Goal: Task Accomplishment & Management: Manage account settings

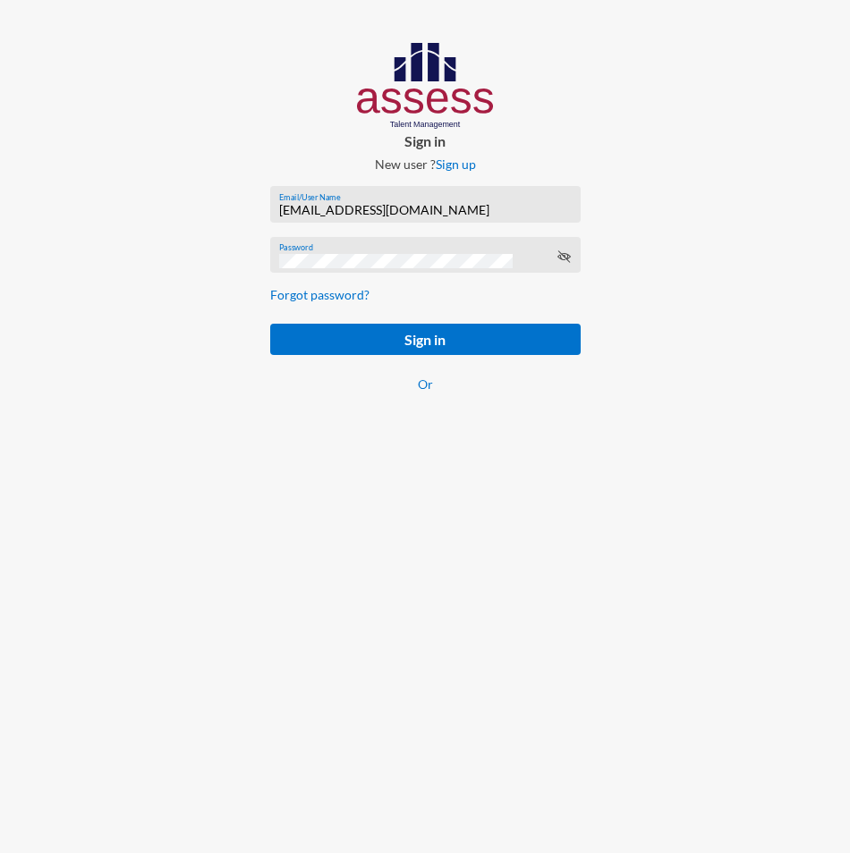
click at [347, 204] on input "[EMAIL_ADDRESS][DOMAIN_NAME]" at bounding box center [425, 210] width 292 height 14
click at [347, 206] on input "[EMAIL_ADDRESS][DOMAIN_NAME]" at bounding box center [425, 210] width 292 height 14
paste input "SPLSS1005587231"
type input "SPLSS1005587231"
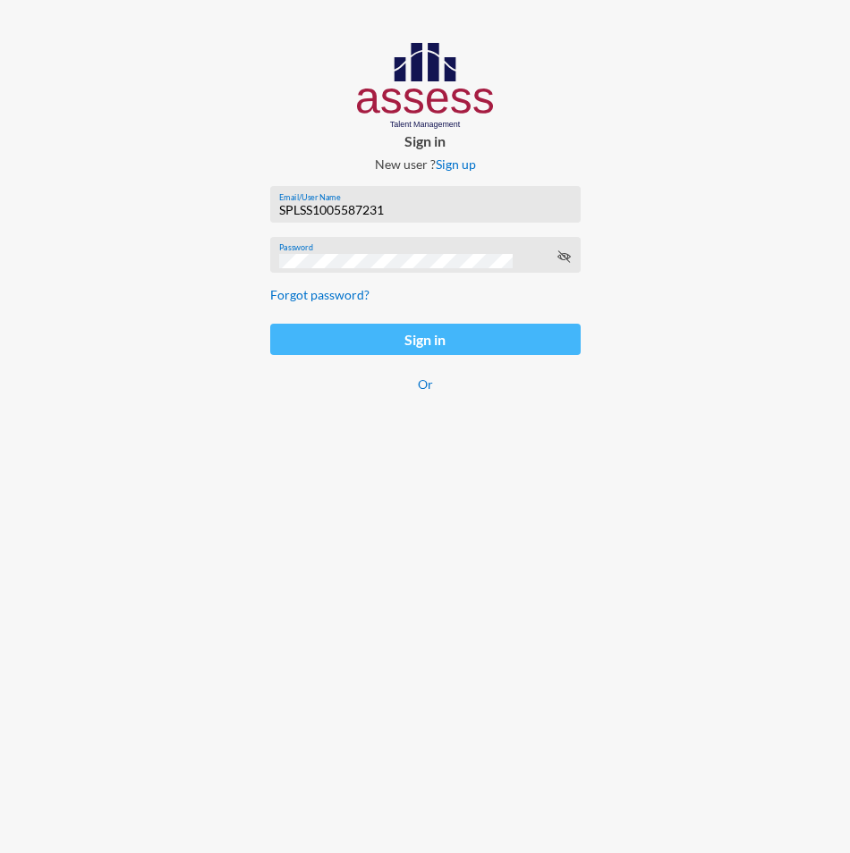
click at [293, 343] on button "Sign in" at bounding box center [425, 339] width 310 height 31
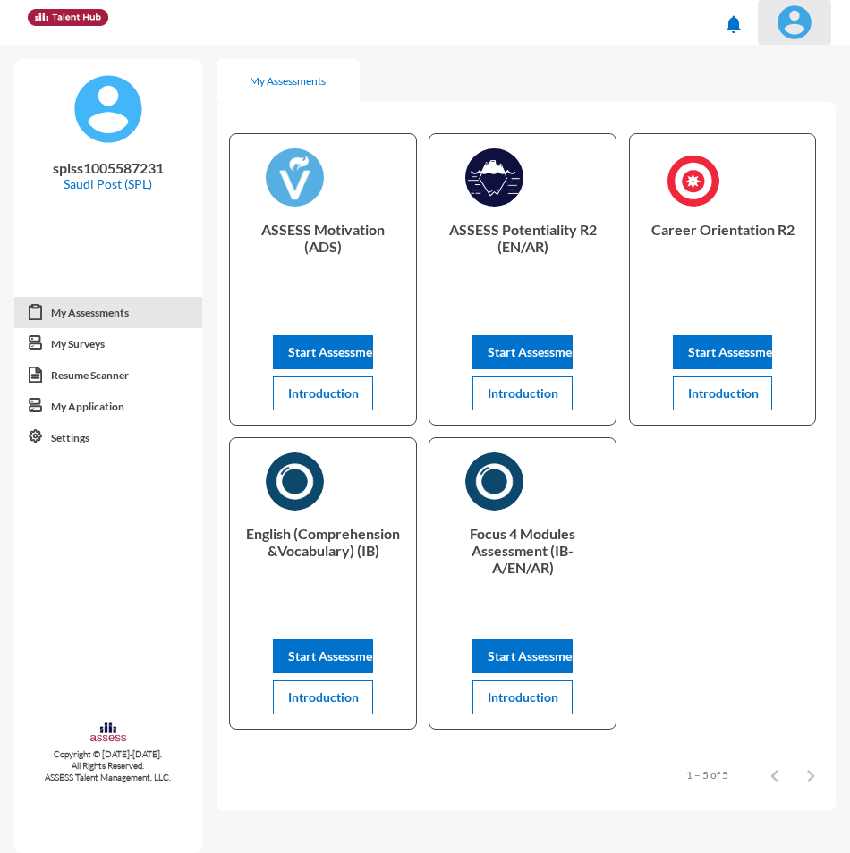
click at [786, 28] on img at bounding box center [794, 22] width 36 height 36
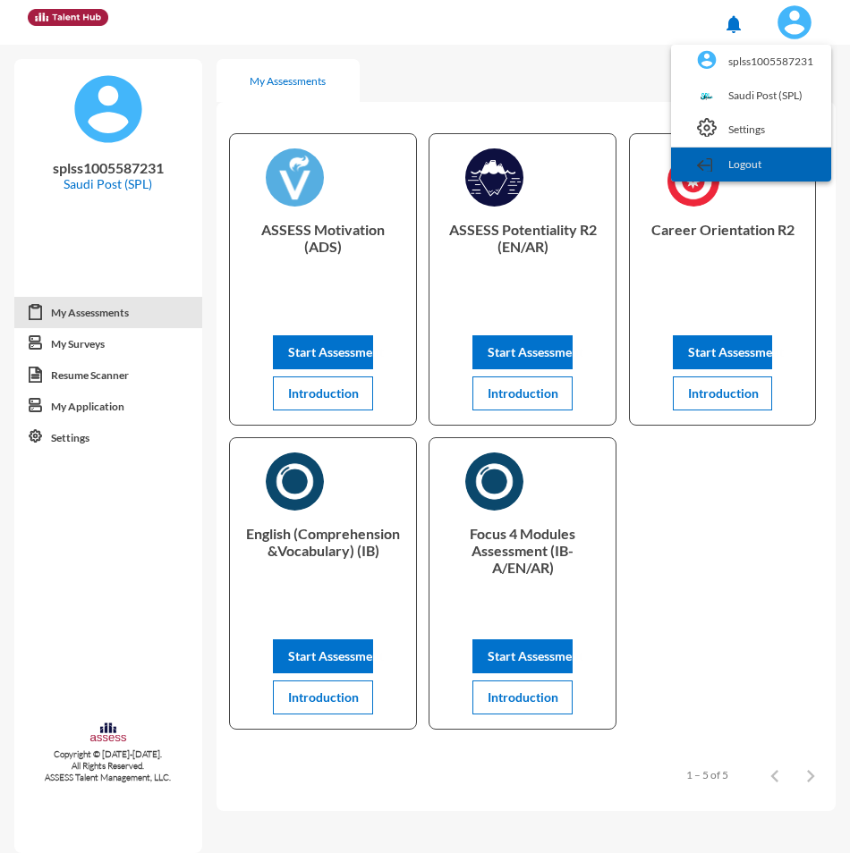
click at [766, 161] on link "Logout" at bounding box center [751, 165] width 142 height 34
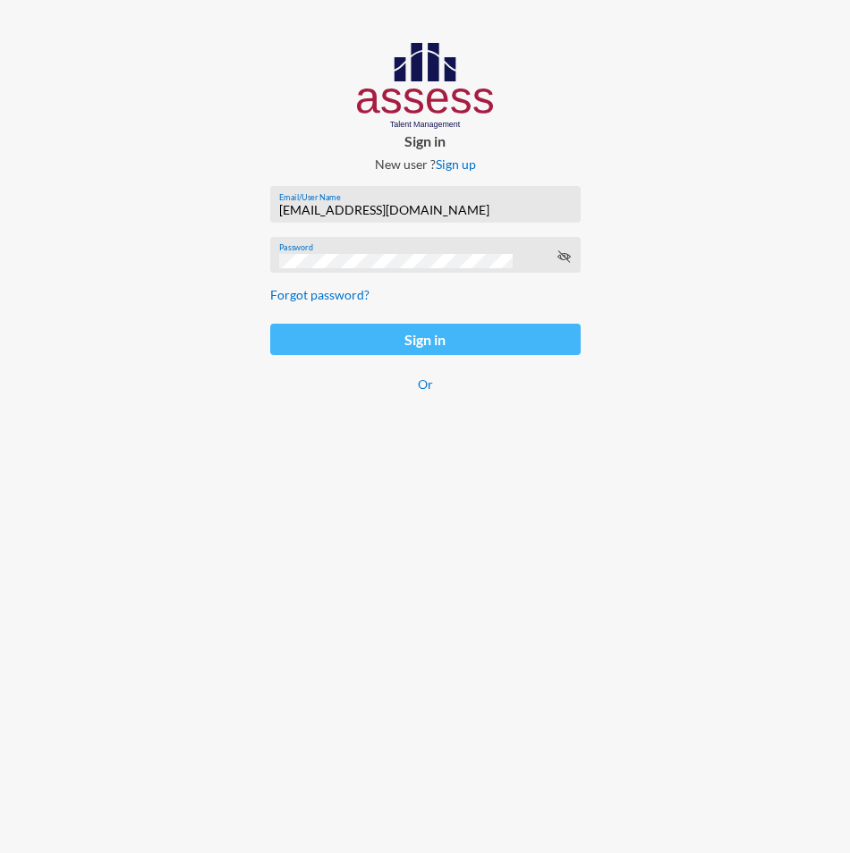
click at [484, 348] on button "Sign in" at bounding box center [425, 339] width 310 height 31
click at [484, 348] on button "Sign in" at bounding box center [425, 341] width 310 height 35
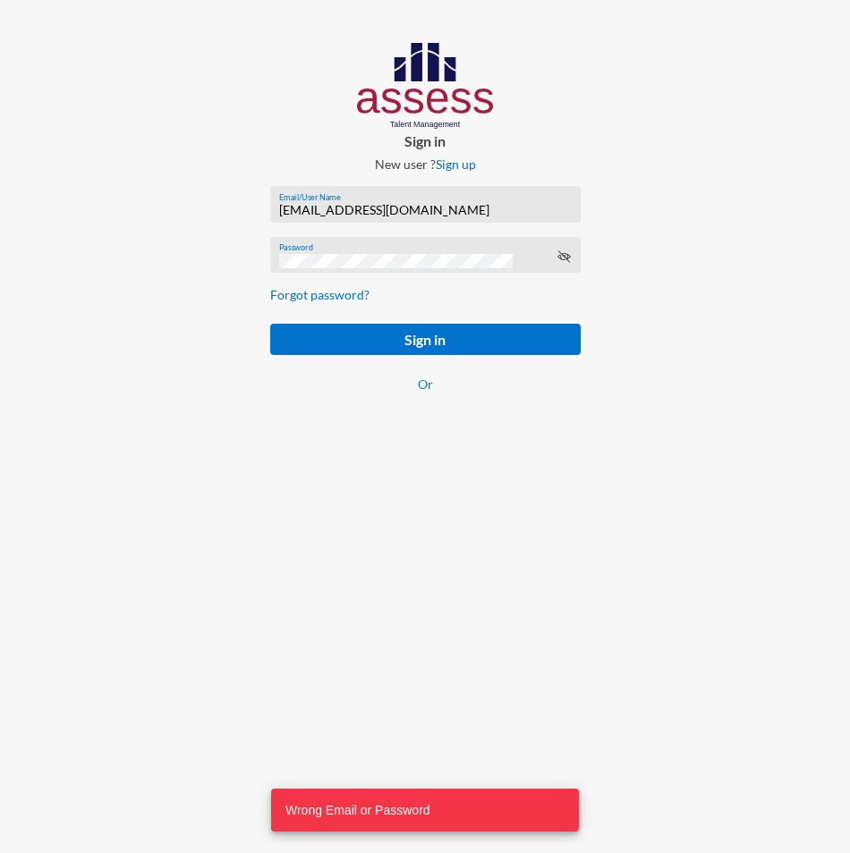
click at [323, 201] on div "[EMAIL_ADDRESS][DOMAIN_NAME] Email/User Name" at bounding box center [425, 208] width 292 height 27
click at [324, 207] on input "[EMAIL_ADDRESS][DOMAIN_NAME]" at bounding box center [425, 210] width 292 height 14
click at [324, 208] on input "[EMAIL_ADDRESS][DOMAIN_NAME]" at bounding box center [425, 210] width 292 height 14
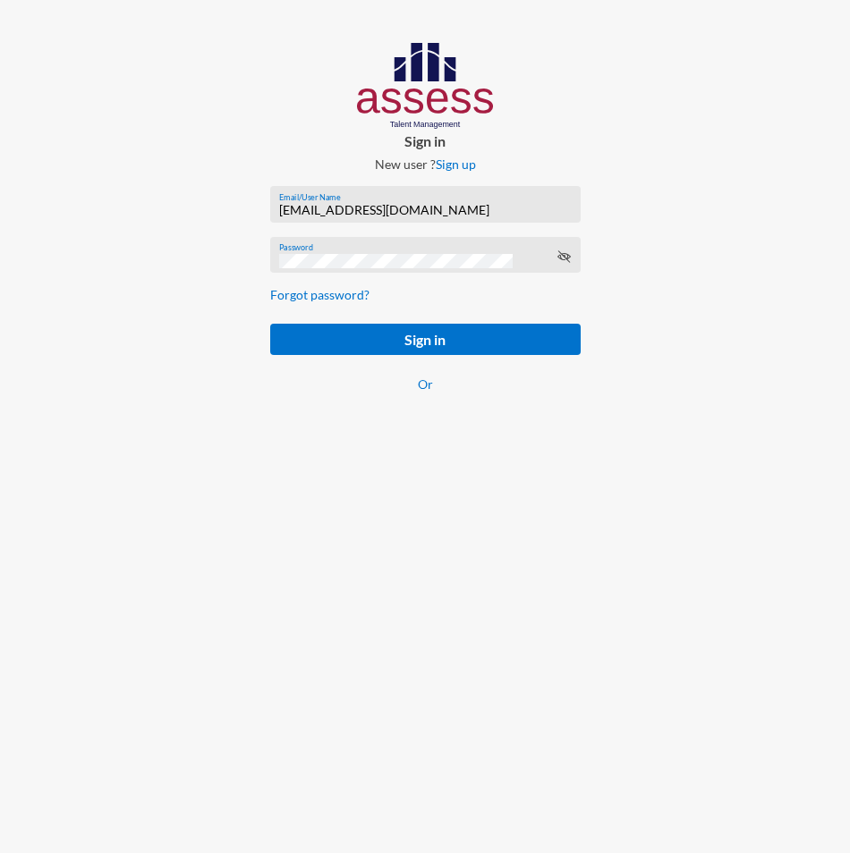
click at [323, 209] on input "[EMAIL_ADDRESS][DOMAIN_NAME]" at bounding box center [425, 210] width 292 height 14
paste input "SPLSS1005587231"
type input "SPLSS1005587231"
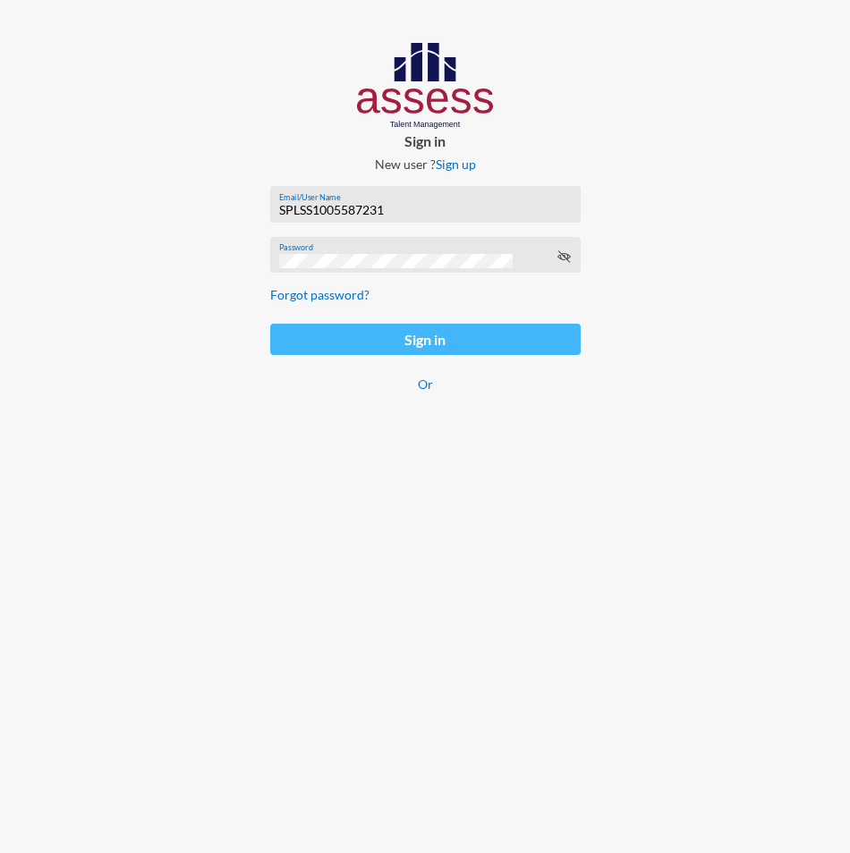
click at [301, 340] on button "Sign in" at bounding box center [425, 339] width 310 height 31
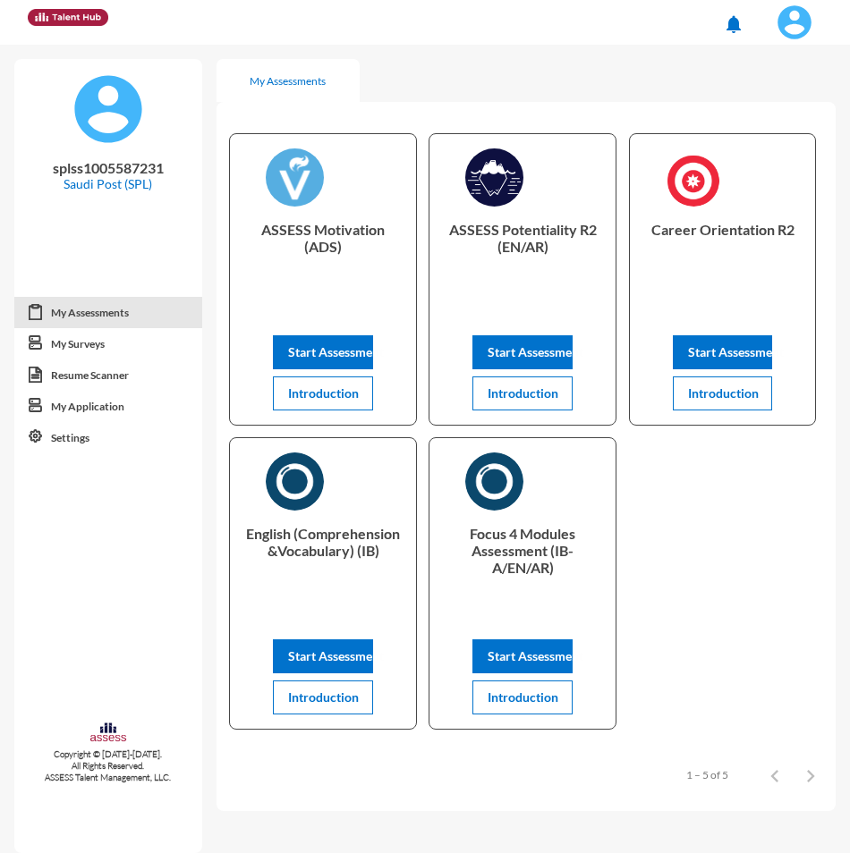
click at [791, 26] on img at bounding box center [794, 22] width 36 height 36
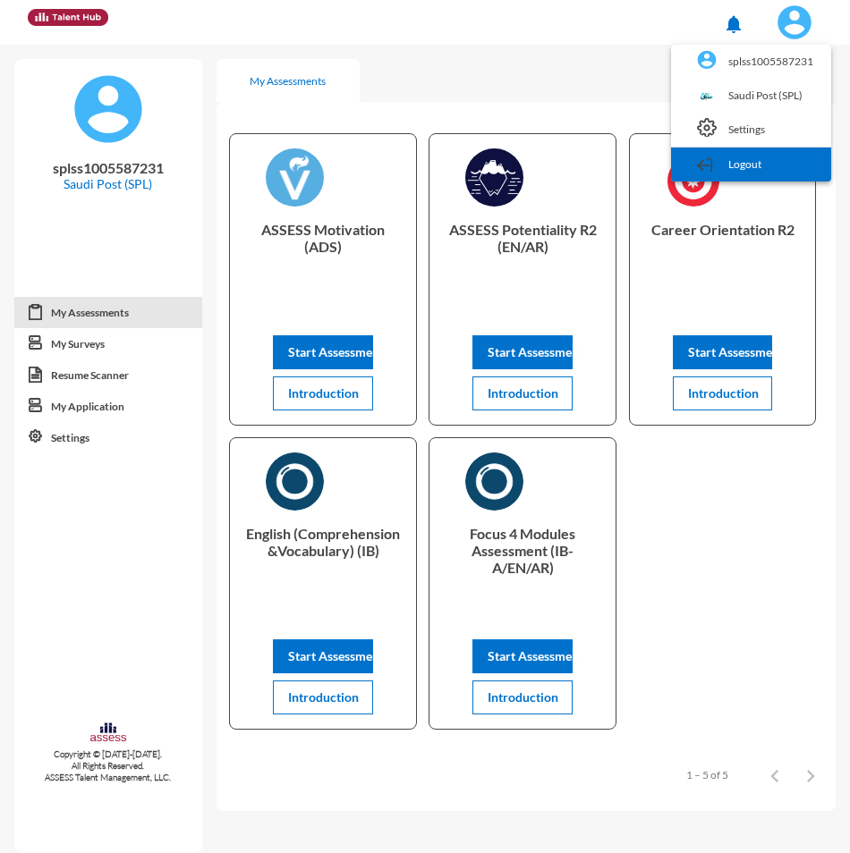
click at [763, 165] on link "Logout" at bounding box center [751, 165] width 142 height 34
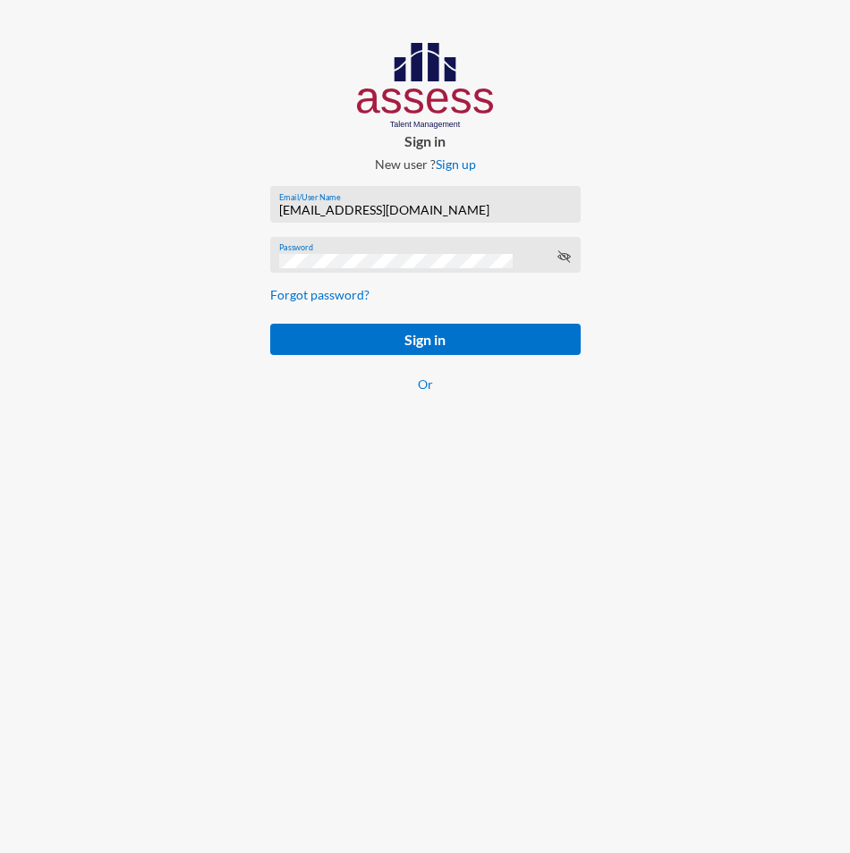
click at [405, 213] on input "[EMAIL_ADDRESS][DOMAIN_NAME]" at bounding box center [425, 210] width 292 height 14
click at [315, 208] on input "[EMAIL_ADDRESS][DOMAIN_NAME]" at bounding box center [425, 210] width 292 height 14
paste input "basalghamdi091105"
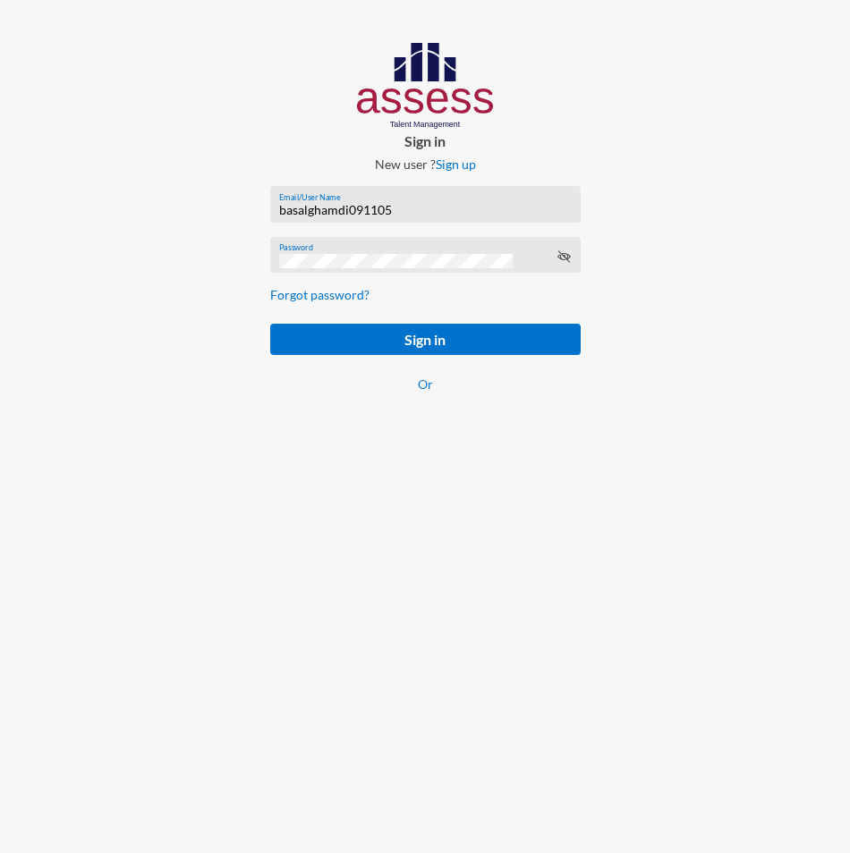
type input "basalghamdi091105"
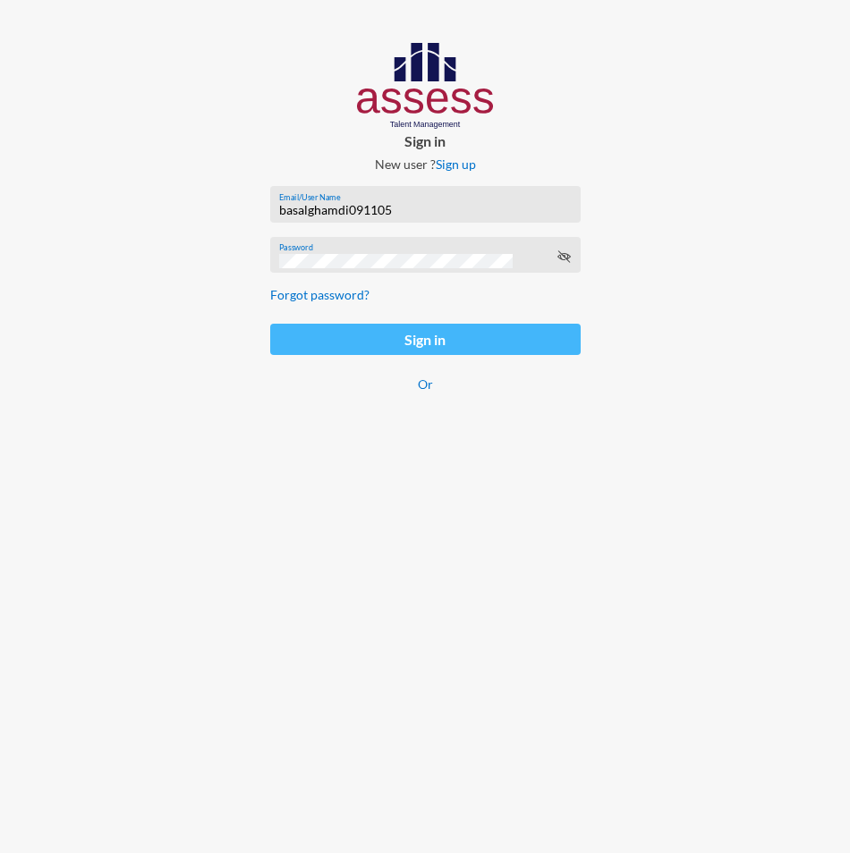
click at [293, 339] on button "Sign in" at bounding box center [425, 339] width 310 height 31
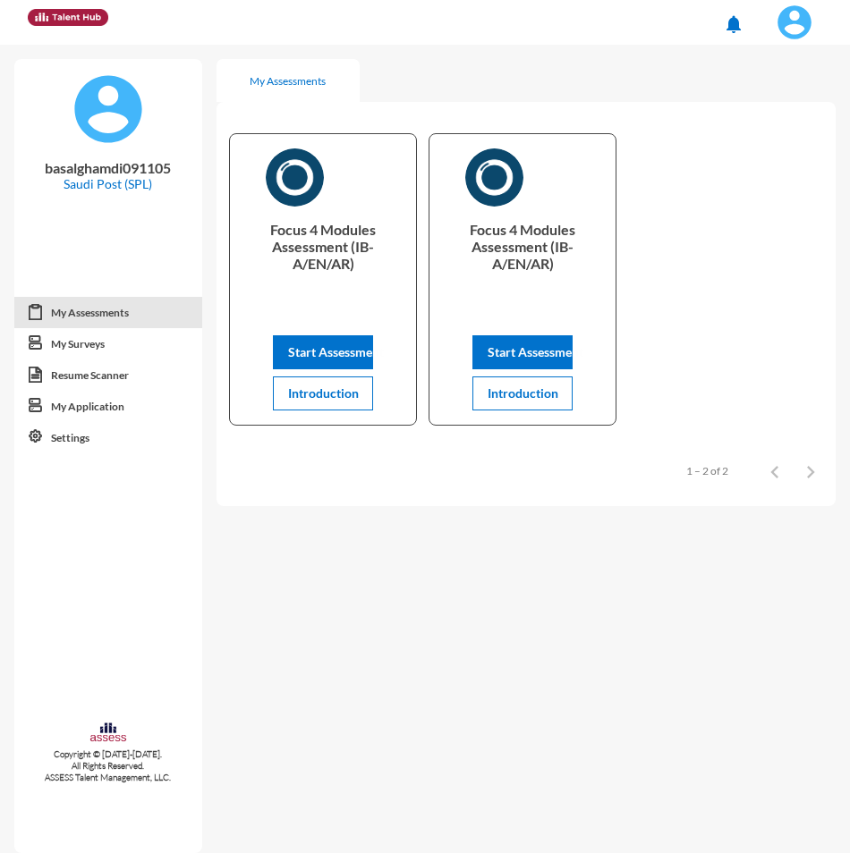
click at [788, 10] on img at bounding box center [794, 22] width 36 height 36
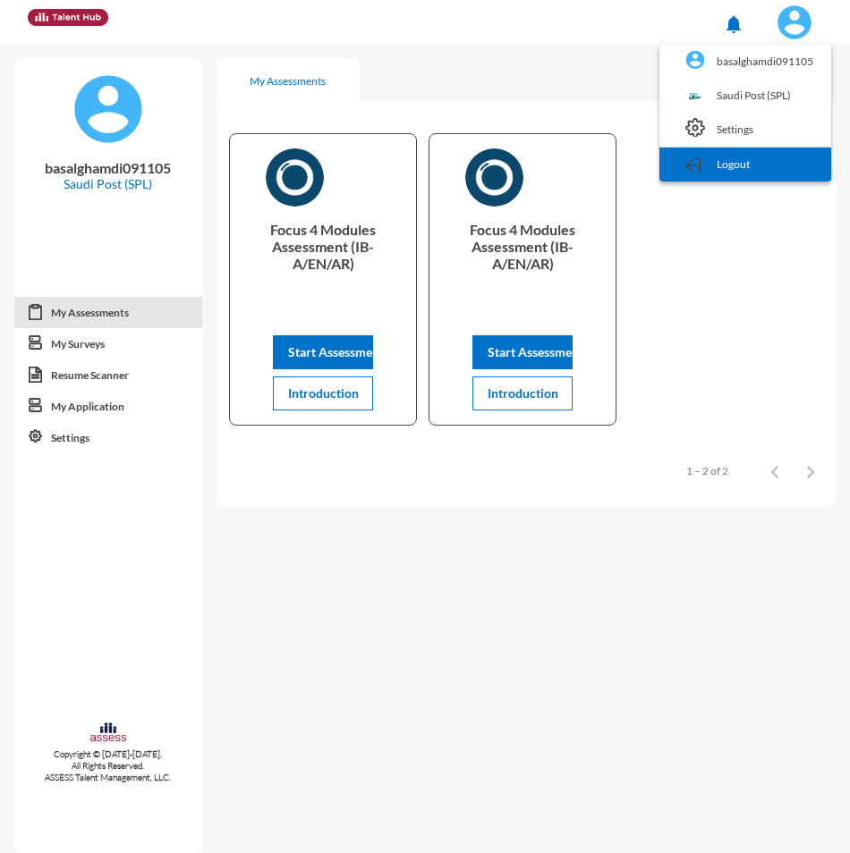
click at [766, 165] on link "Logout" at bounding box center [745, 165] width 154 height 34
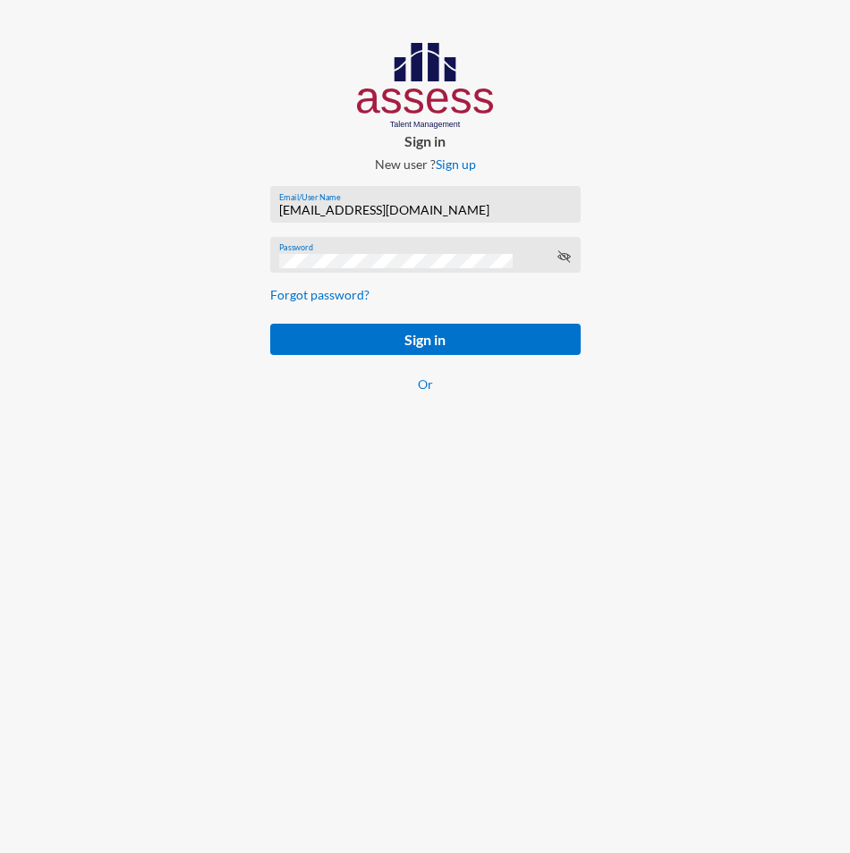
click at [428, 211] on input "[EMAIL_ADDRESS][DOMAIN_NAME]" at bounding box center [425, 210] width 292 height 14
click at [423, 208] on input "[EMAIL_ADDRESS][DOMAIN_NAME]" at bounding box center [425, 210] width 292 height 14
click at [424, 208] on input "[EMAIL_ADDRESS][DOMAIN_NAME]" at bounding box center [425, 210] width 292 height 14
paste input "SPLSS2519140517"
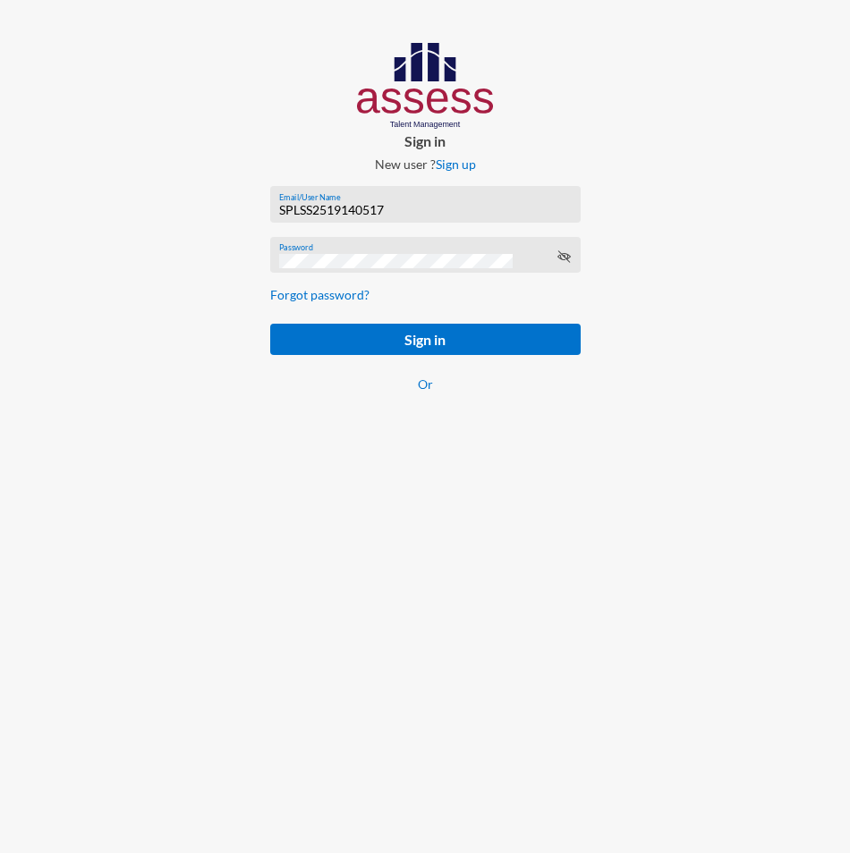
type input "SPLSS2519140517"
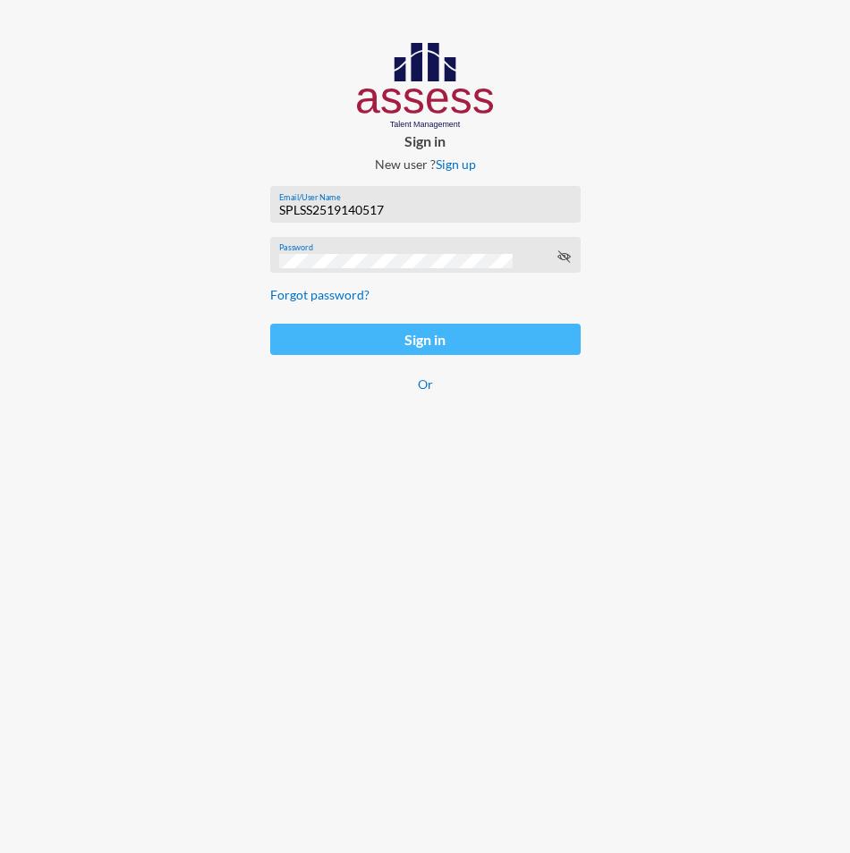
click at [301, 343] on button "Sign in" at bounding box center [425, 339] width 310 height 31
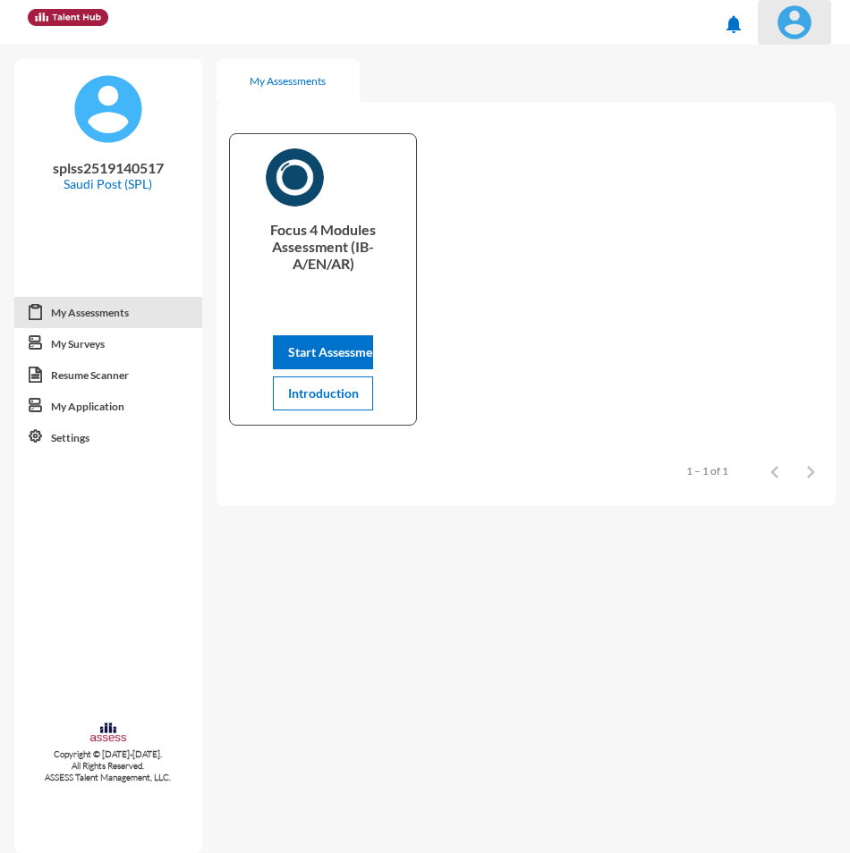
click at [793, 35] on img at bounding box center [794, 22] width 36 height 36
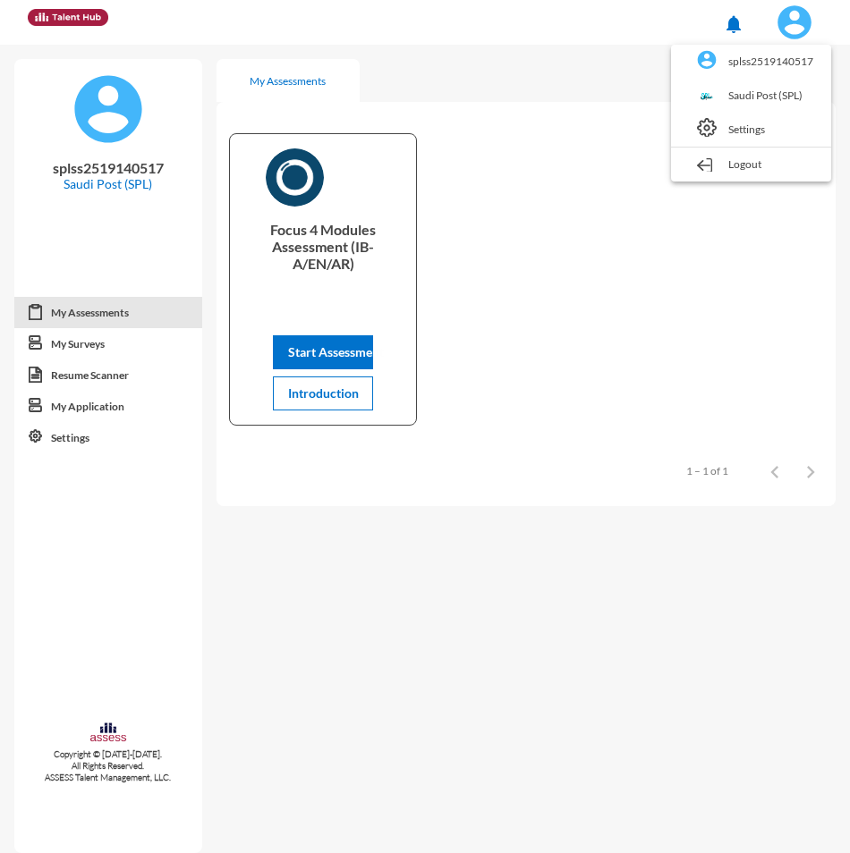
click at [772, 177] on link "Logout" at bounding box center [751, 165] width 142 height 34
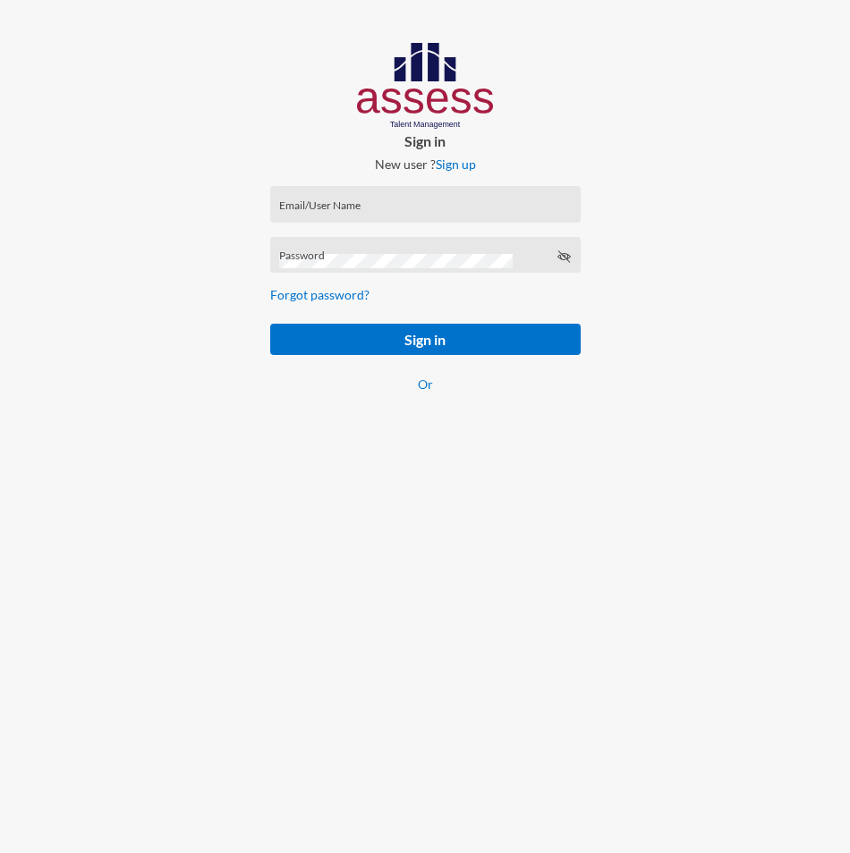
type input "[EMAIL_ADDRESS][DOMAIN_NAME]"
click at [343, 211] on input "[EMAIL_ADDRESS][DOMAIN_NAME]" at bounding box center [425, 210] width 292 height 14
click at [309, 214] on input "[EMAIL_ADDRESS][DOMAIN_NAME]" at bounding box center [425, 210] width 292 height 14
click at [307, 215] on input "[EMAIL_ADDRESS][DOMAIN_NAME]" at bounding box center [425, 210] width 292 height 14
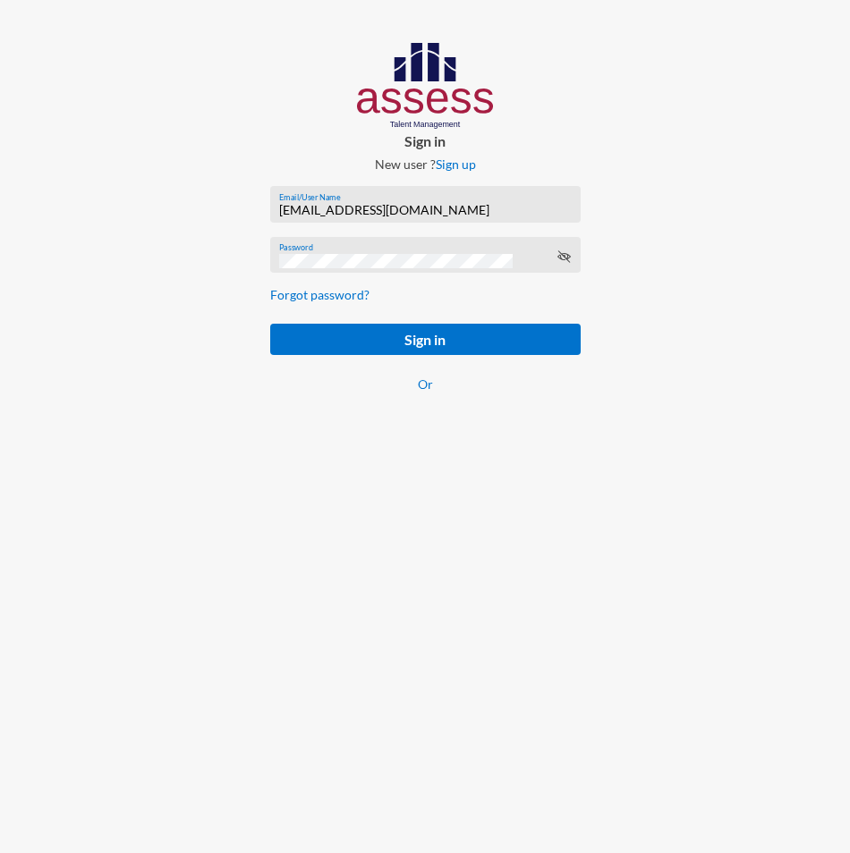
click at [308, 215] on input "[EMAIL_ADDRESS][DOMAIN_NAME]" at bounding box center [425, 210] width 292 height 14
paste input "SPLSS1051471983"
type input "SPLSS1051471983"
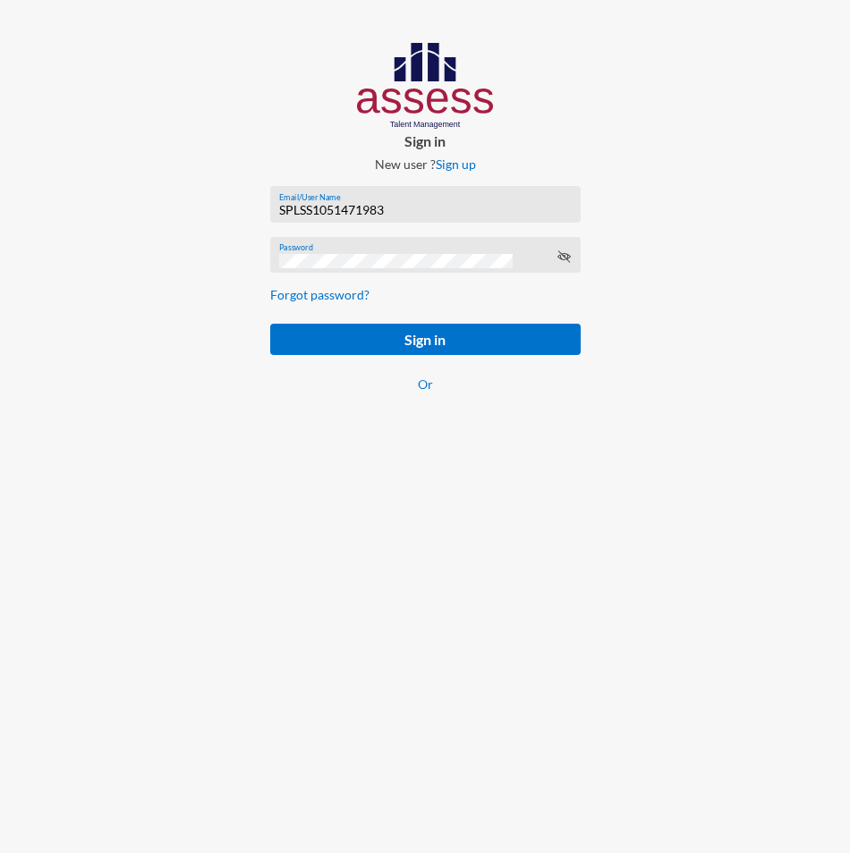
click at [365, 271] on div "Password" at bounding box center [425, 259] width 292 height 27
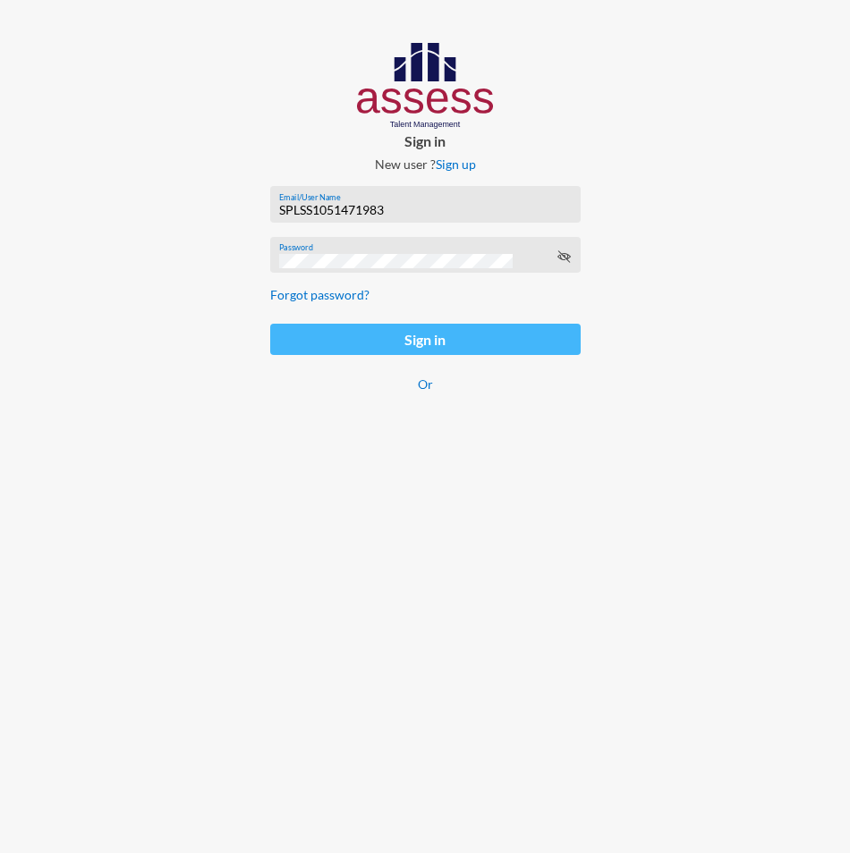
click at [296, 329] on button "Sign in" at bounding box center [425, 339] width 310 height 31
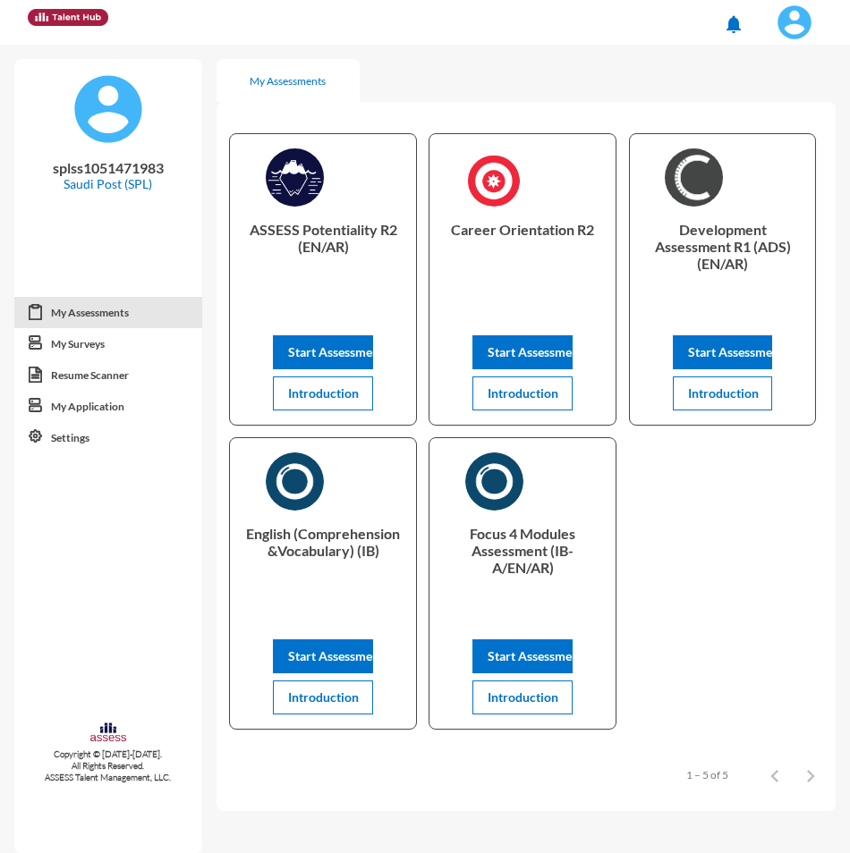
click at [806, 31] on img at bounding box center [794, 22] width 36 height 36
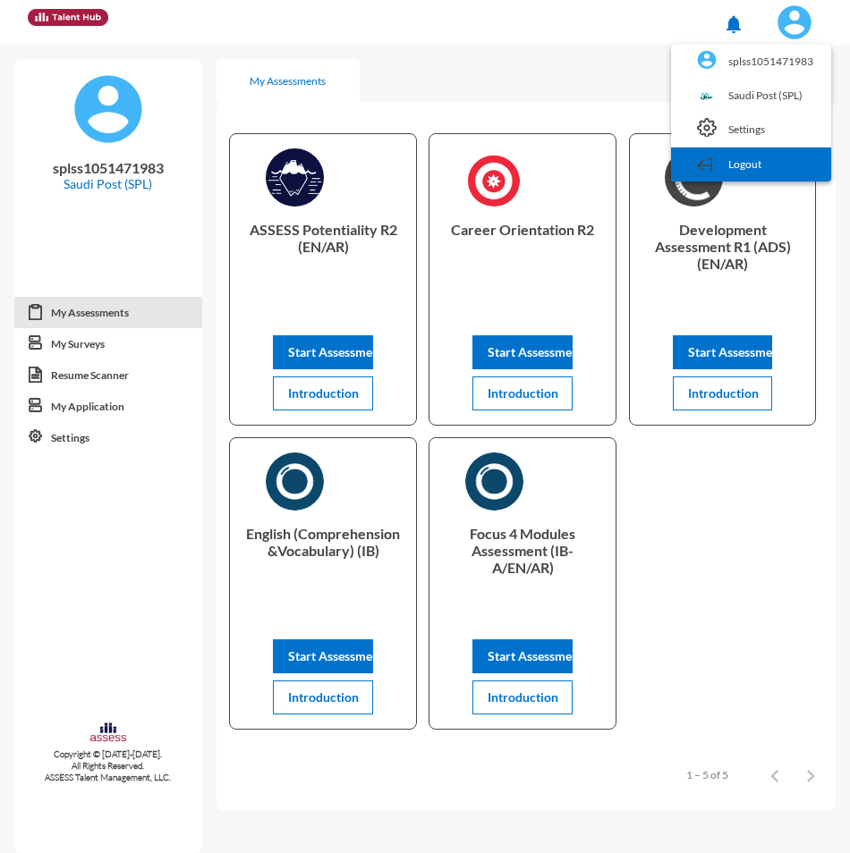
click at [780, 158] on link "Logout" at bounding box center [751, 165] width 142 height 34
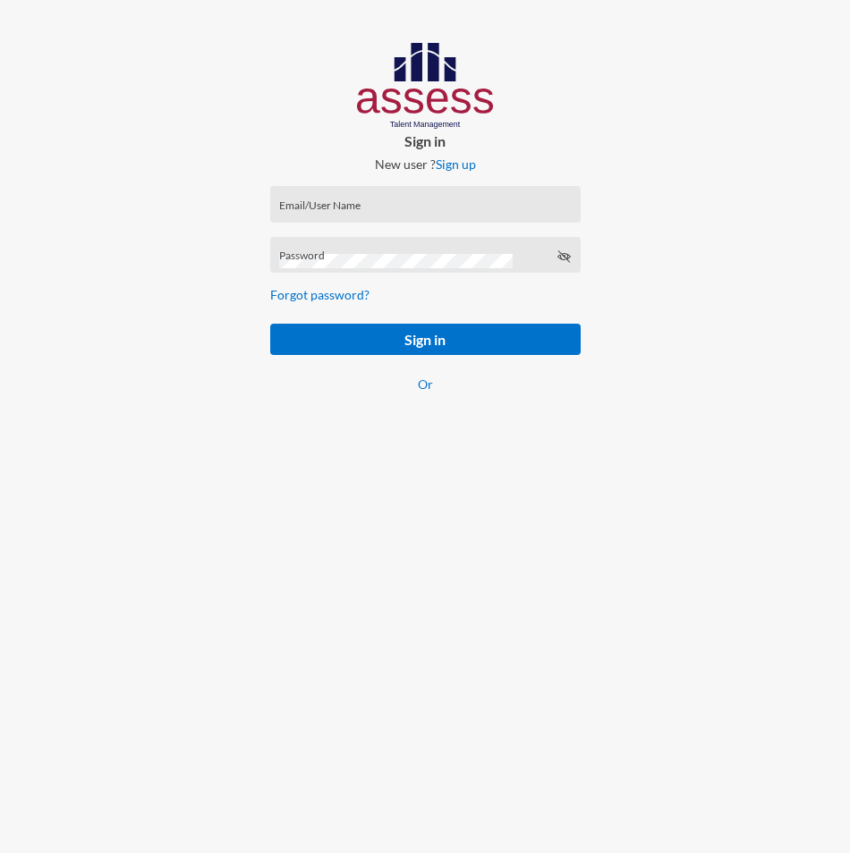
type input "[EMAIL_ADDRESS][DOMAIN_NAME]"
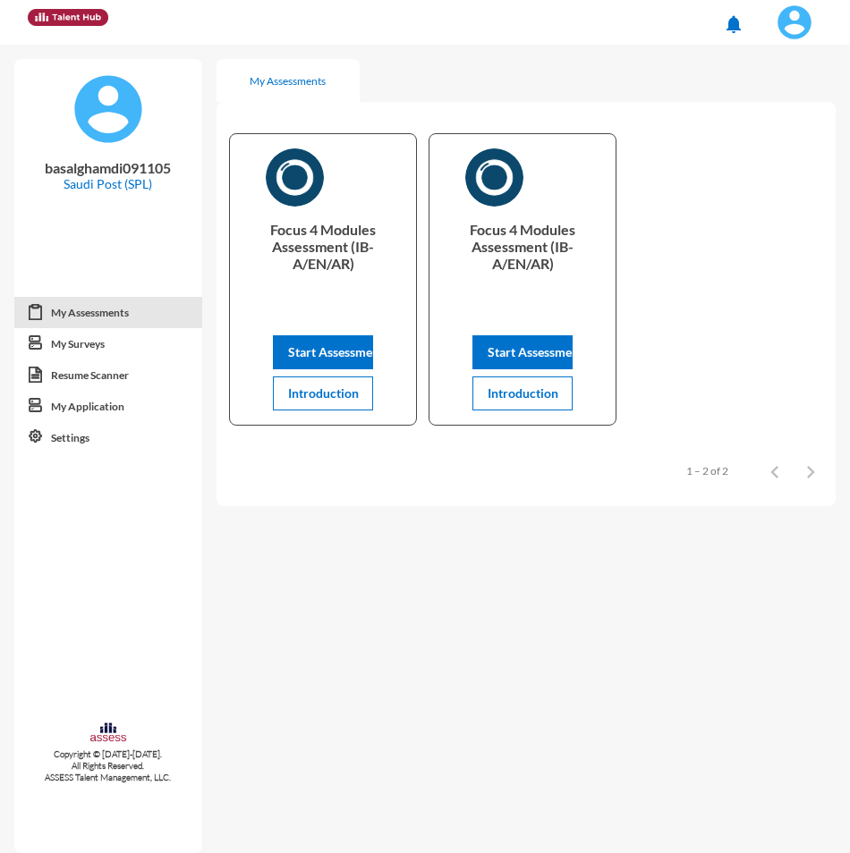
click at [793, 28] on img at bounding box center [794, 22] width 36 height 36
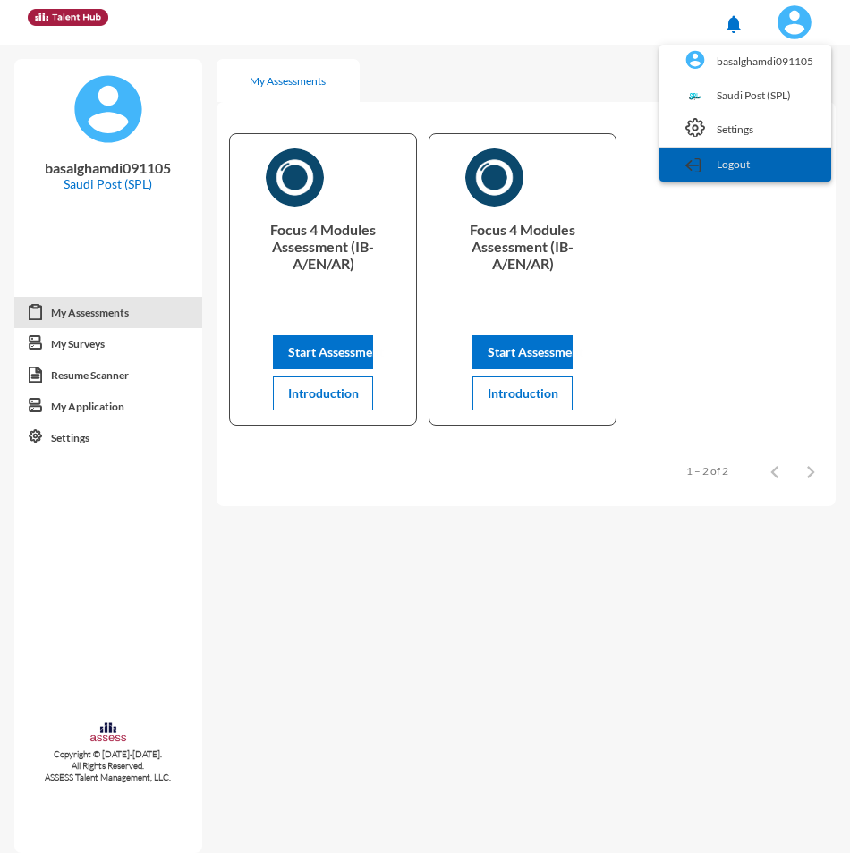
click at [760, 169] on link "Logout" at bounding box center [745, 165] width 154 height 34
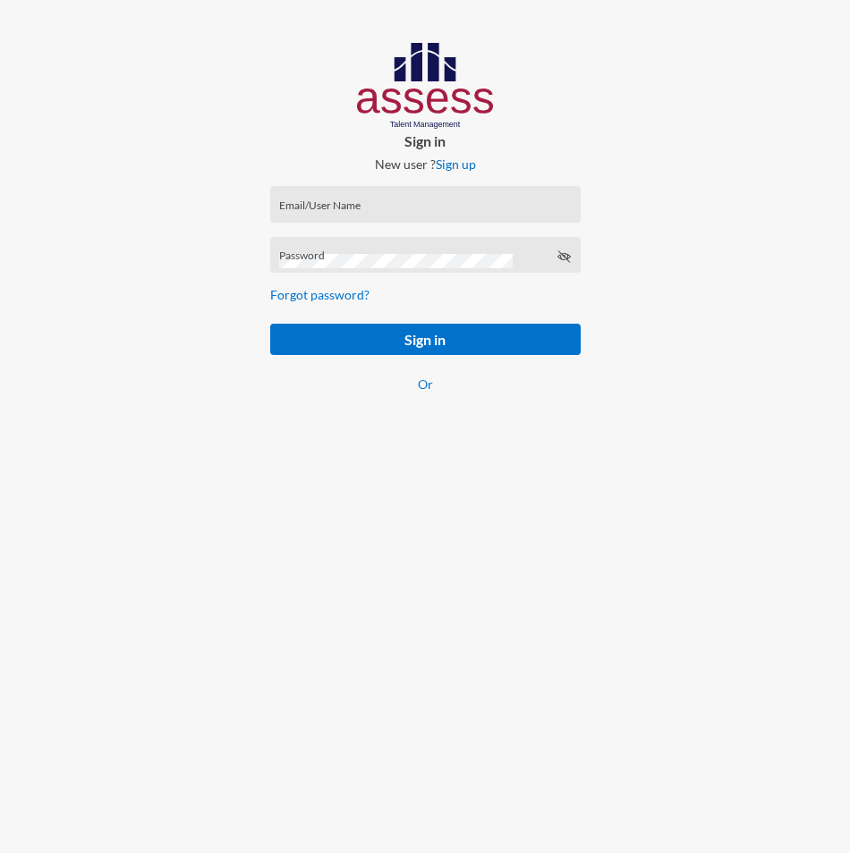
type input "[EMAIL_ADDRESS][DOMAIN_NAME]"
